Goal: Browse casually

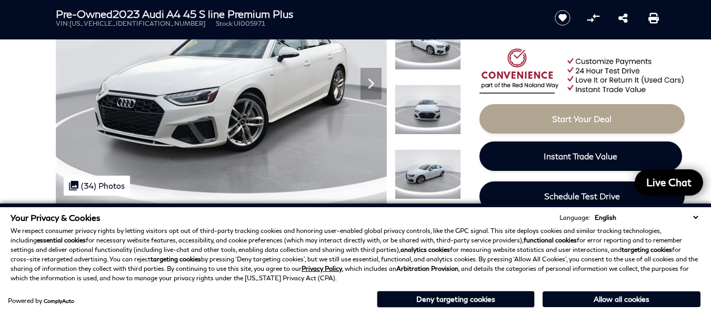
scroll to position [211, 0]
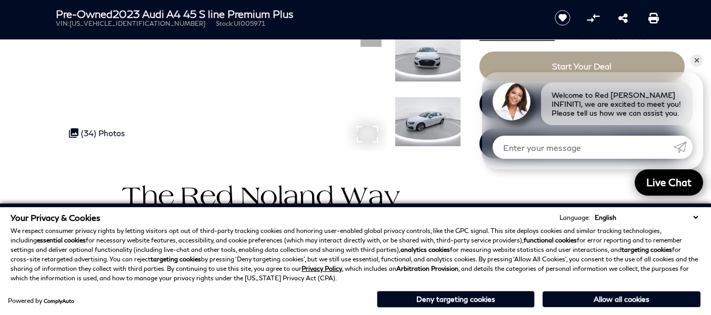
click at [96, 136] on div ".cls-1, .cls-3 { fill: #c50033; } .cls-1 { clip-rule: evenodd; } .cls-2 { clip-…" at bounding box center [97, 133] width 66 height 20
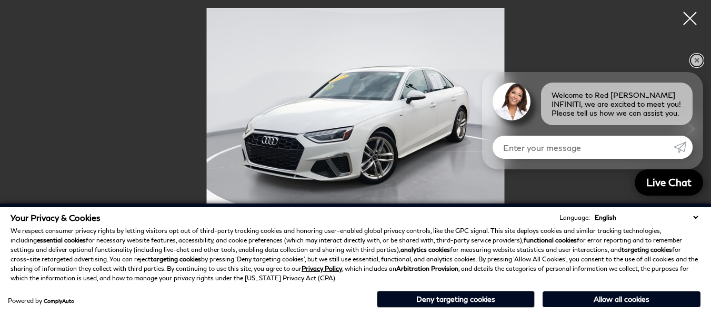
click at [699, 64] on link "✕" at bounding box center [696, 60] width 13 height 13
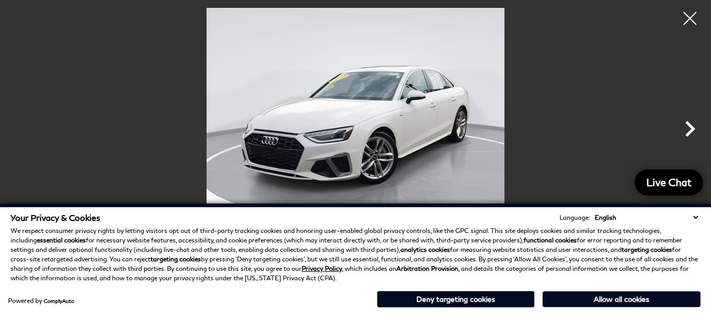
click at [688, 128] on icon "Next" at bounding box center [690, 129] width 32 height 32
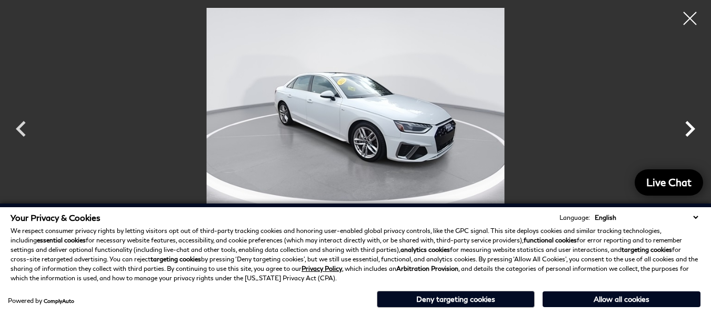
click at [688, 132] on icon "Next" at bounding box center [690, 129] width 32 height 32
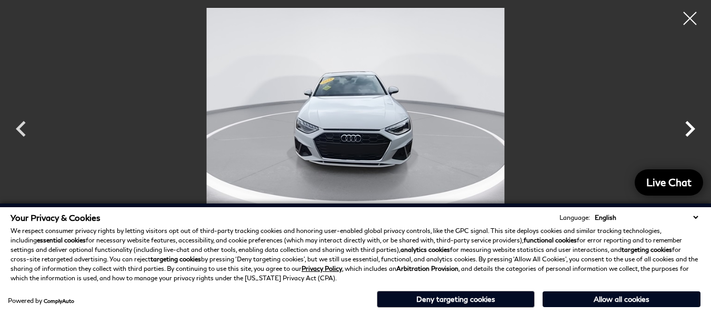
click at [688, 132] on icon "Next" at bounding box center [690, 129] width 32 height 32
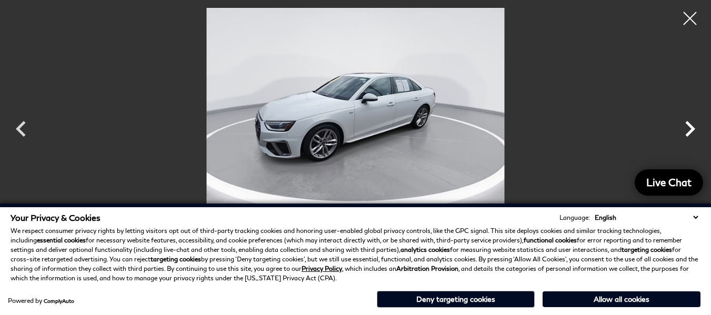
click at [688, 132] on icon "Next" at bounding box center [690, 129] width 32 height 32
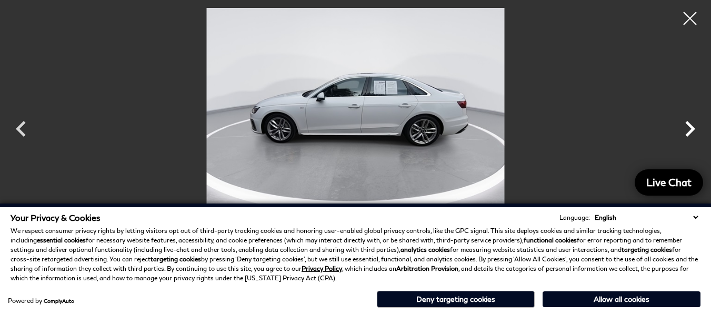
click at [688, 132] on icon "Next" at bounding box center [690, 129] width 32 height 32
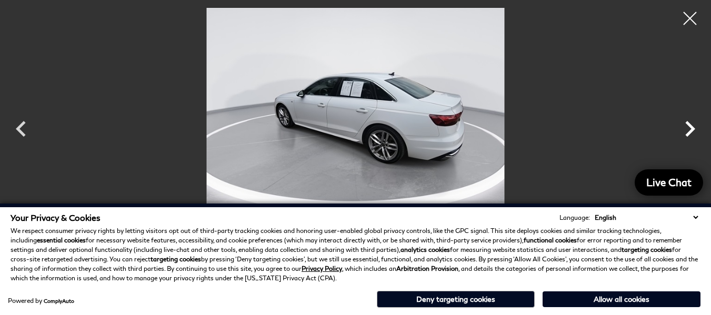
click at [688, 132] on icon "Next" at bounding box center [690, 129] width 32 height 32
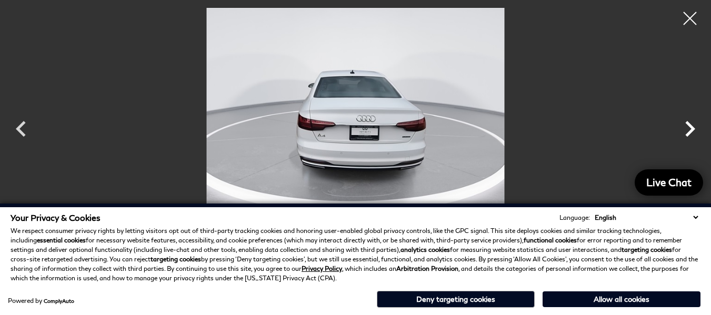
click at [688, 132] on icon "Next" at bounding box center [690, 129] width 32 height 32
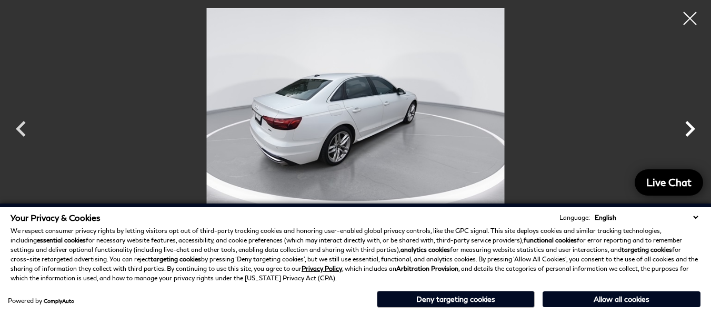
click at [688, 132] on icon "Next" at bounding box center [690, 129] width 32 height 32
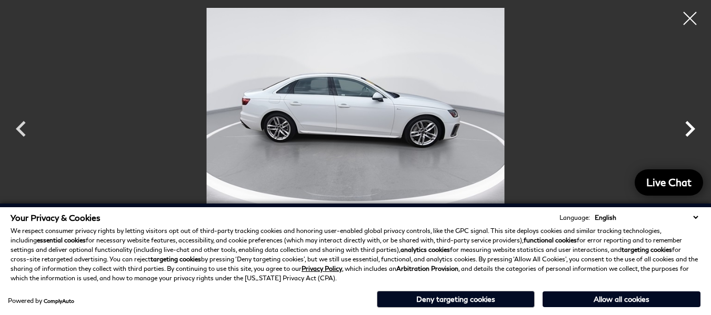
click at [688, 132] on icon "Next" at bounding box center [690, 129] width 32 height 32
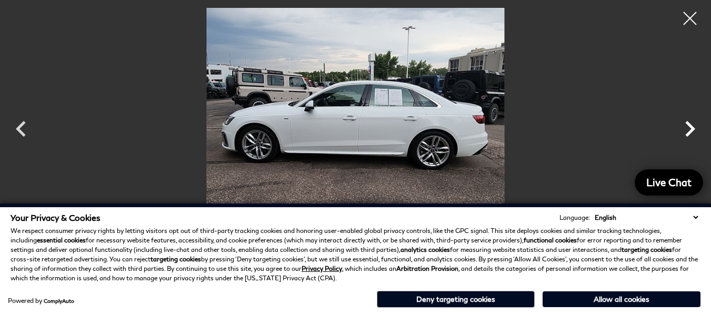
click at [688, 132] on icon "Next" at bounding box center [690, 129] width 32 height 32
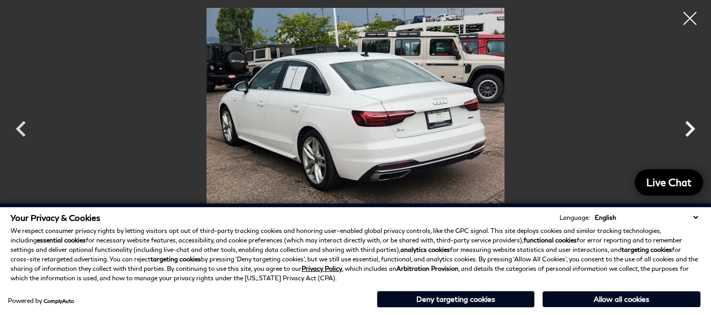
click at [688, 132] on icon "Next" at bounding box center [690, 129] width 32 height 32
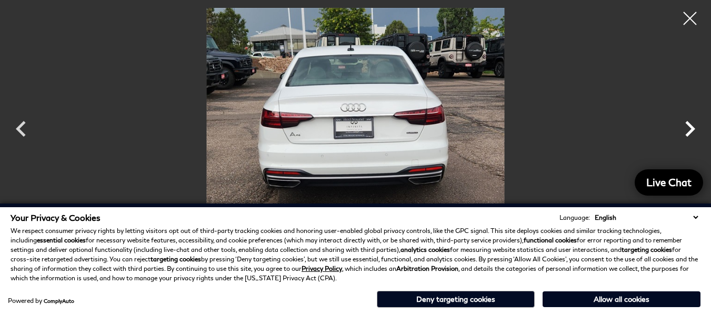
click at [688, 132] on icon "Next" at bounding box center [690, 129] width 32 height 32
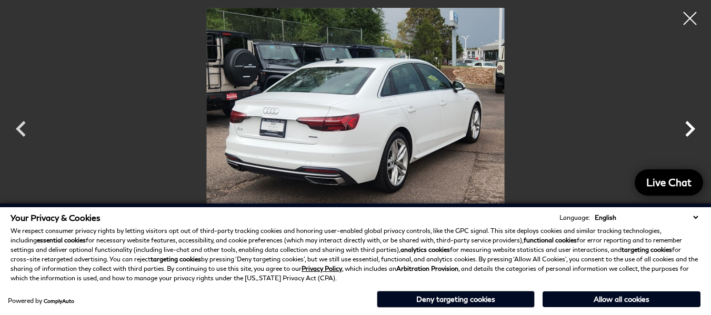
click at [688, 132] on icon "Next" at bounding box center [690, 129] width 32 height 32
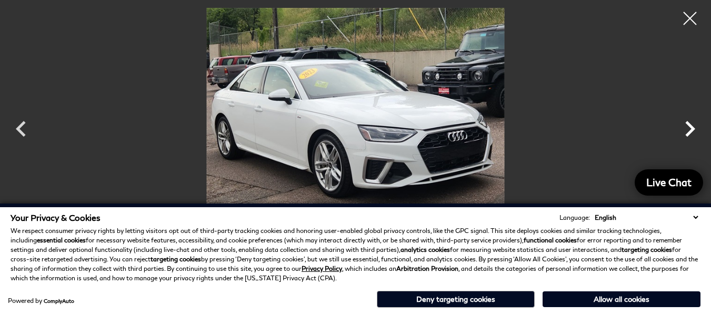
click at [688, 132] on icon "Next" at bounding box center [690, 129] width 32 height 32
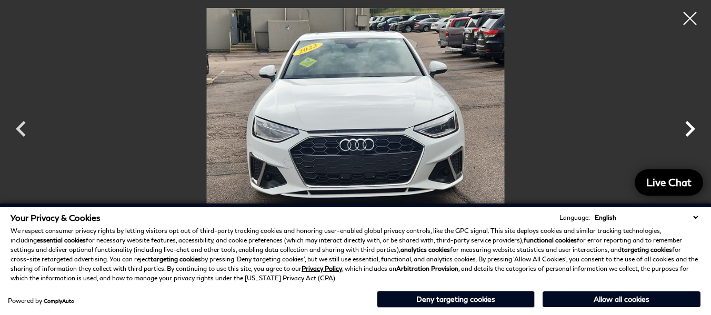
click at [688, 132] on icon "Next" at bounding box center [690, 129] width 32 height 32
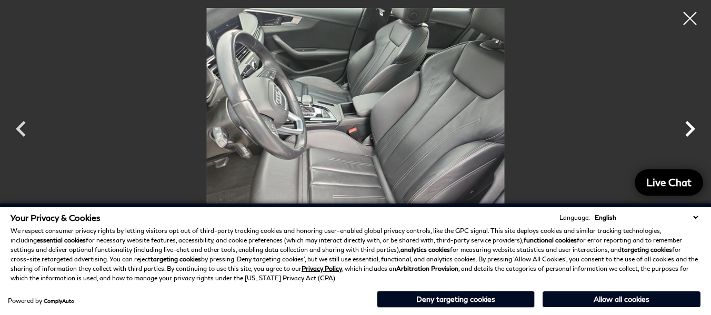
click at [688, 132] on icon "Next" at bounding box center [690, 129] width 32 height 32
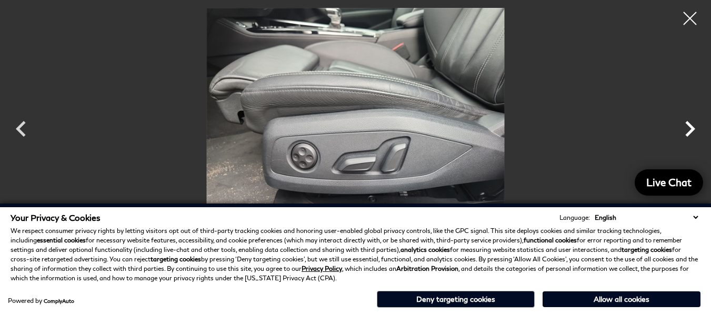
click at [688, 132] on icon "Next" at bounding box center [690, 129] width 32 height 32
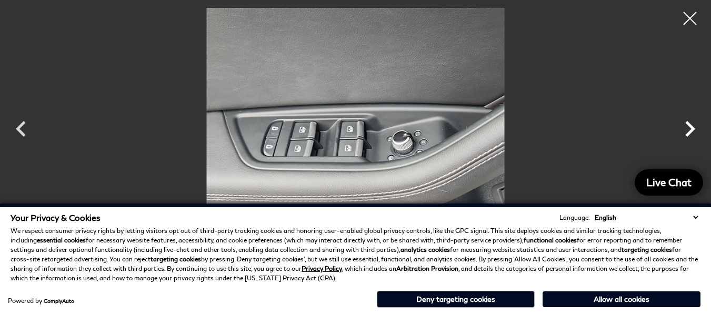
click at [688, 132] on icon "Next" at bounding box center [690, 129] width 32 height 32
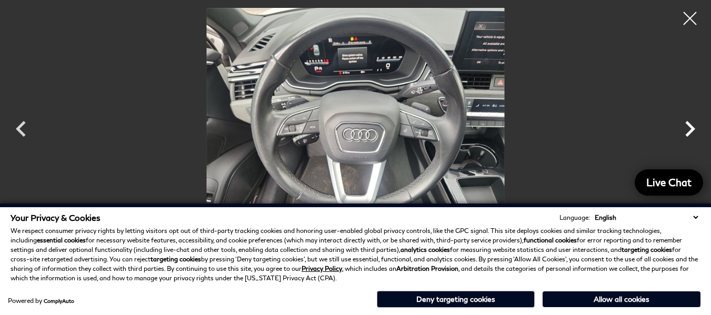
click at [688, 132] on icon "Next" at bounding box center [690, 129] width 32 height 32
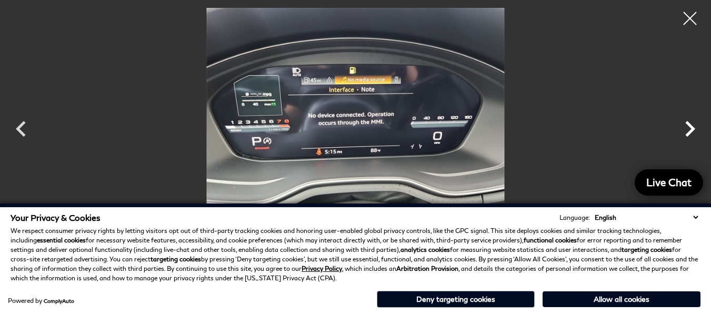
click at [688, 132] on icon "Next" at bounding box center [690, 129] width 32 height 32
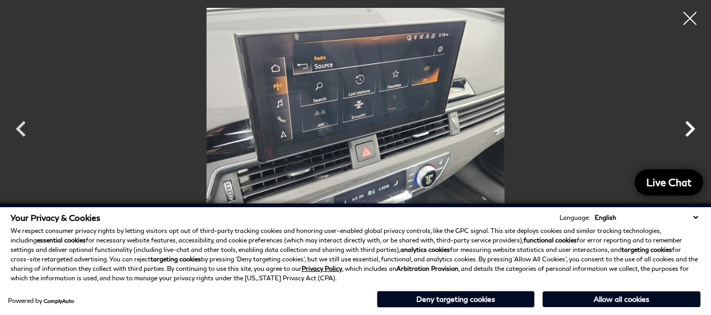
click at [688, 132] on icon "Next" at bounding box center [690, 129] width 32 height 32
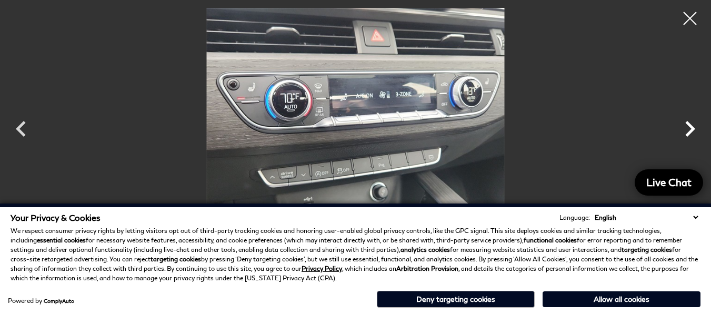
click at [688, 132] on icon "Next" at bounding box center [690, 129] width 32 height 32
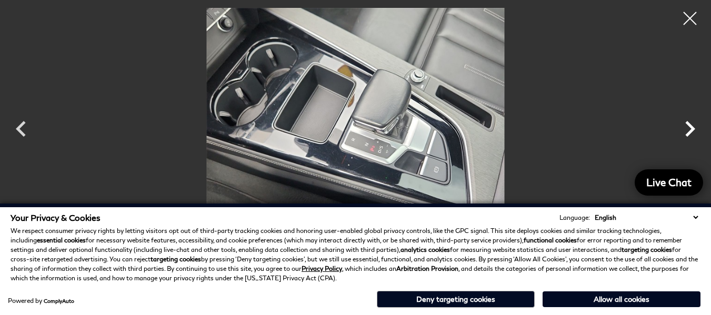
click at [688, 132] on icon "Next" at bounding box center [690, 129] width 32 height 32
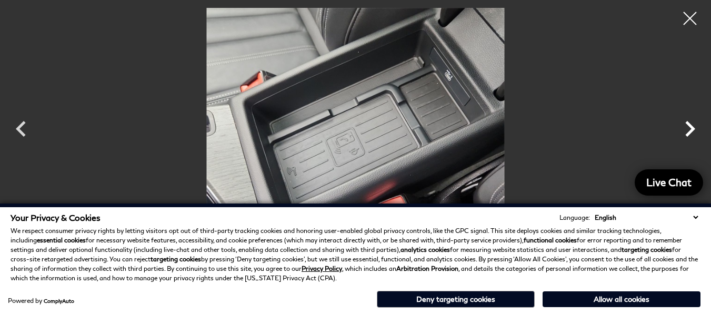
click at [688, 132] on icon "Next" at bounding box center [690, 129] width 32 height 32
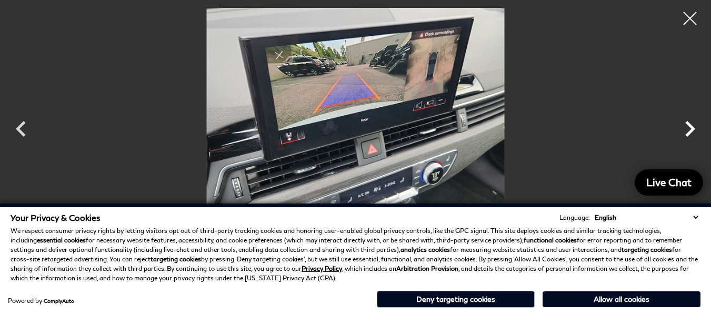
click at [688, 132] on icon "Next" at bounding box center [690, 129] width 32 height 32
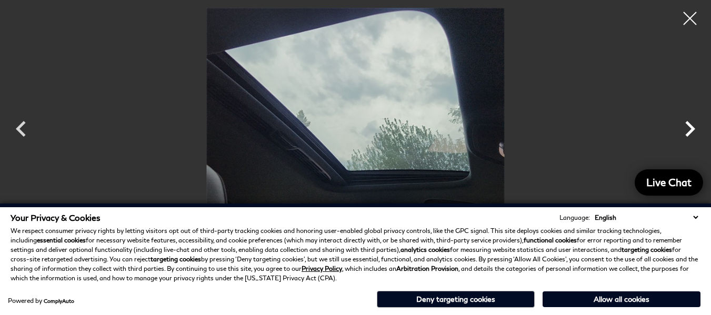
click at [688, 132] on icon "Next" at bounding box center [690, 129] width 32 height 32
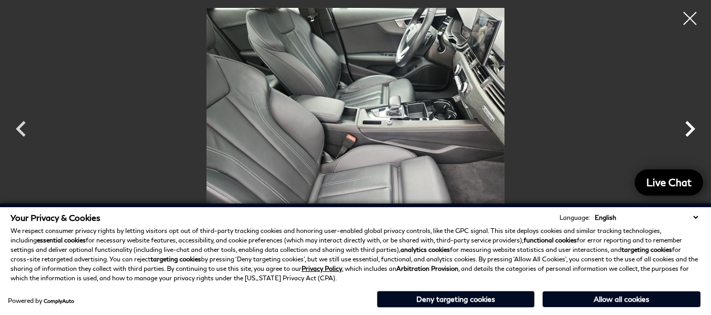
click at [688, 132] on icon "Next" at bounding box center [690, 129] width 32 height 32
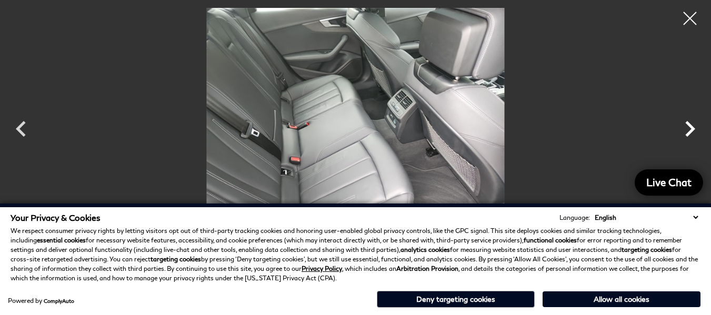
click at [688, 132] on icon "Next" at bounding box center [690, 129] width 32 height 32
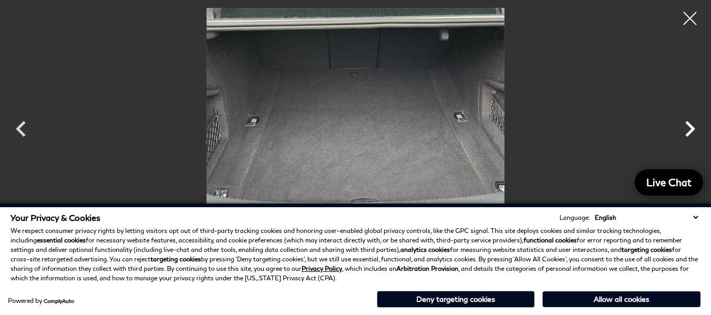
click at [688, 132] on icon "Next" at bounding box center [690, 129] width 32 height 32
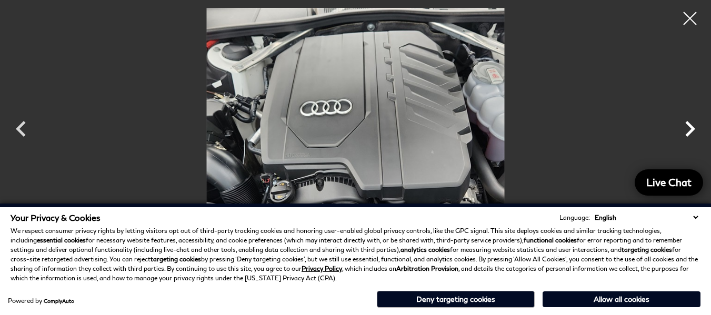
click at [688, 132] on icon "Next" at bounding box center [690, 129] width 32 height 32
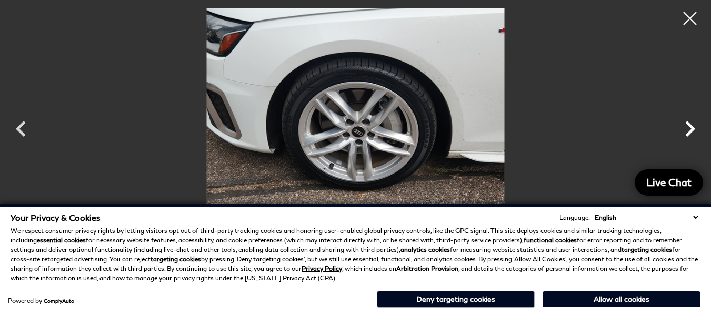
click at [688, 132] on icon "Next" at bounding box center [690, 129] width 32 height 32
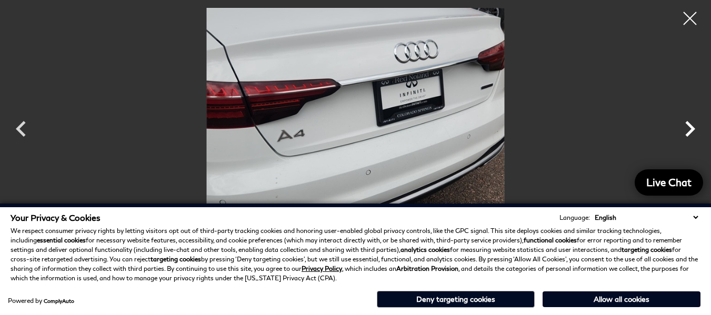
click at [688, 132] on icon "Next" at bounding box center [690, 129] width 32 height 32
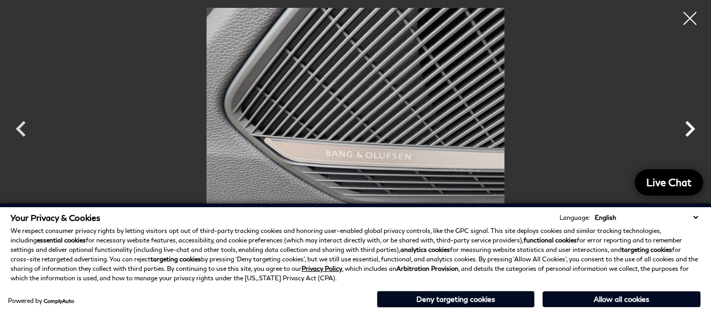
click at [688, 132] on icon "Next" at bounding box center [690, 129] width 32 height 32
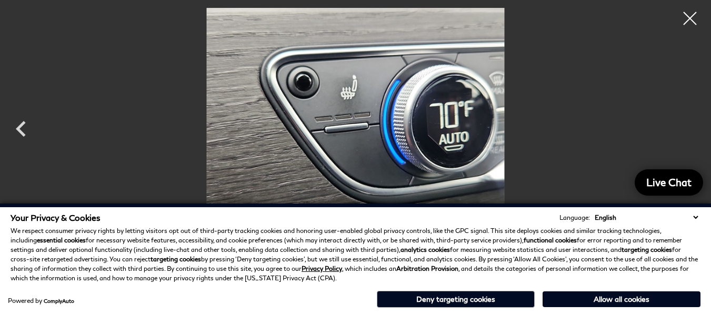
click at [688, 132] on div at bounding box center [355, 119] width 711 height 223
